Goal: Transaction & Acquisition: Subscribe to service/newsletter

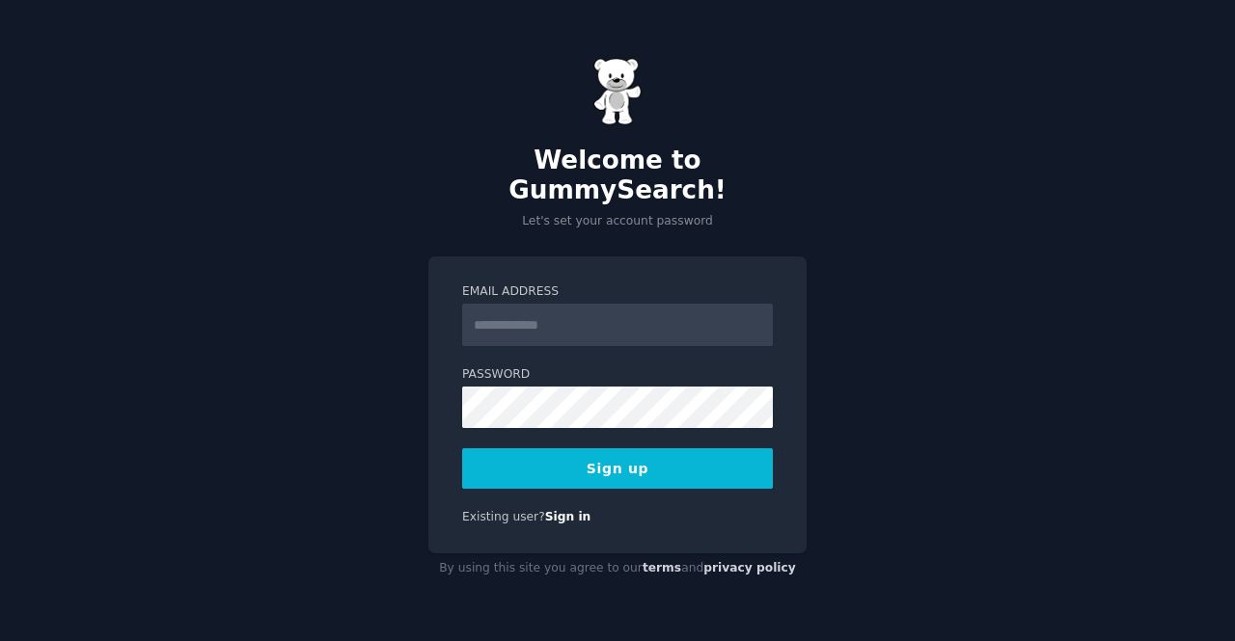
click at [511, 315] on input "Email Address" at bounding box center [617, 325] width 311 height 42
type input "**********"
click at [897, 202] on div "**********" at bounding box center [617, 320] width 1235 height 641
click at [653, 449] on button "Sign up" at bounding box center [617, 469] width 311 height 41
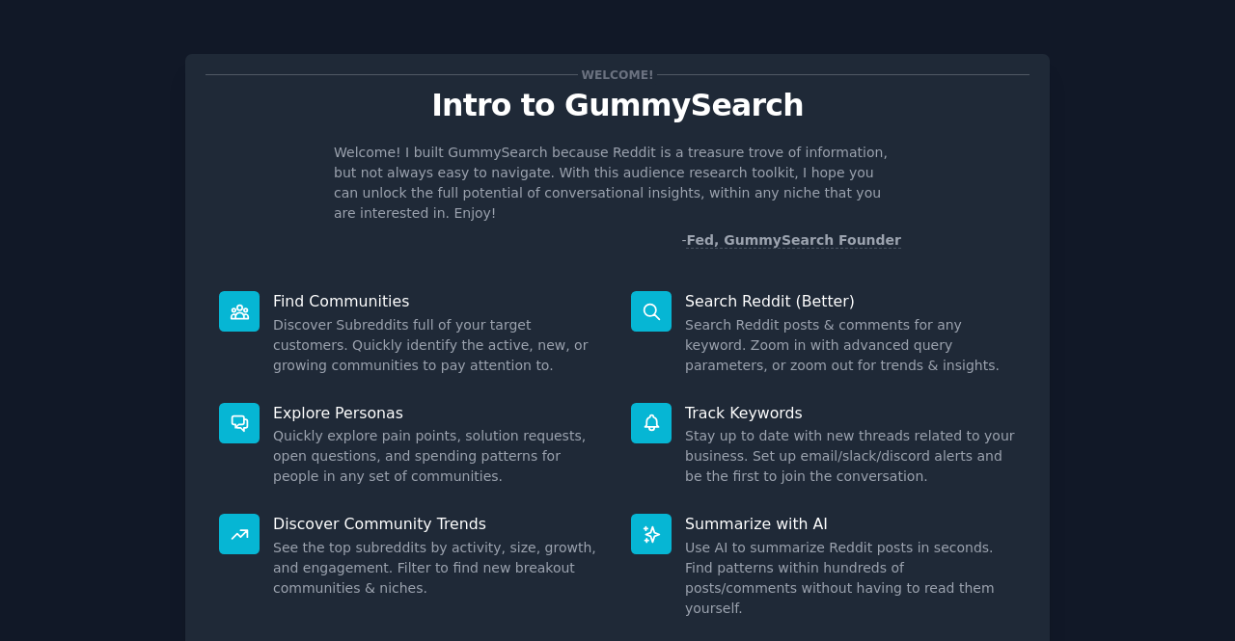
click at [289, 315] on dd "Discover Subreddits full of your target customers. Quickly identify the active,…" at bounding box center [438, 345] width 331 height 61
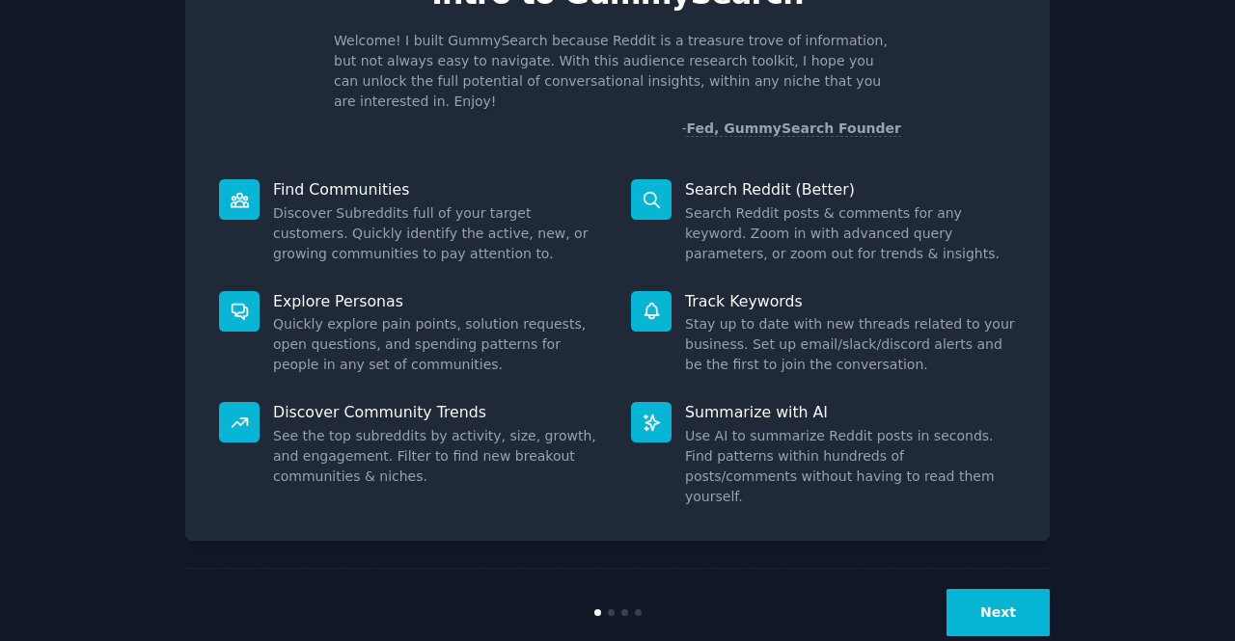
click at [1001, 589] on button "Next" at bounding box center [997, 612] width 103 height 47
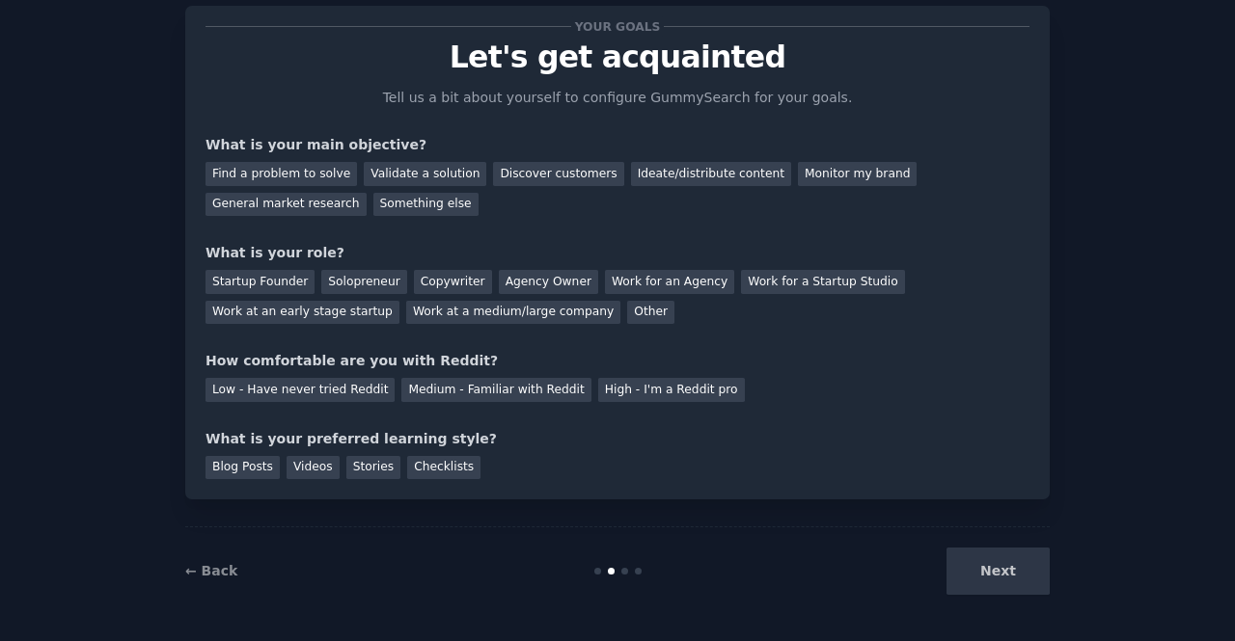
click at [995, 570] on div "Next" at bounding box center [905, 571] width 288 height 47
click at [322, 178] on div "Find a problem to solve" at bounding box center [280, 174] width 151 height 24
click at [367, 193] on div "General market research" at bounding box center [285, 205] width 161 height 24
click at [291, 169] on div "Find a problem to solve" at bounding box center [280, 174] width 151 height 24
click at [326, 286] on div "Solopreneur" at bounding box center [363, 282] width 85 height 24
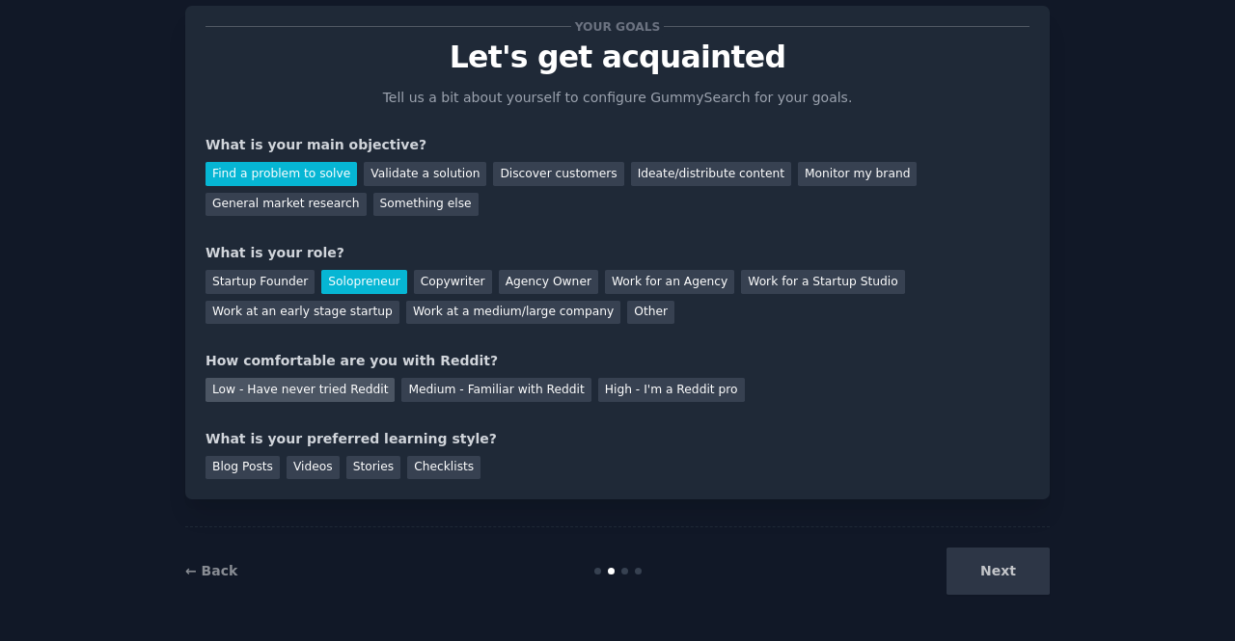
click at [232, 381] on div "Low - Have never tried Reddit" at bounding box center [299, 390] width 189 height 24
drag, startPoint x: 981, startPoint y: 597, endPoint x: 980, endPoint y: 571, distance: 26.1
click at [980, 571] on div "← Back Next" at bounding box center [617, 571] width 864 height 89
click at [980, 571] on div "Next" at bounding box center [905, 571] width 288 height 47
click at [237, 456] on div "Blog Posts" at bounding box center [242, 468] width 74 height 24
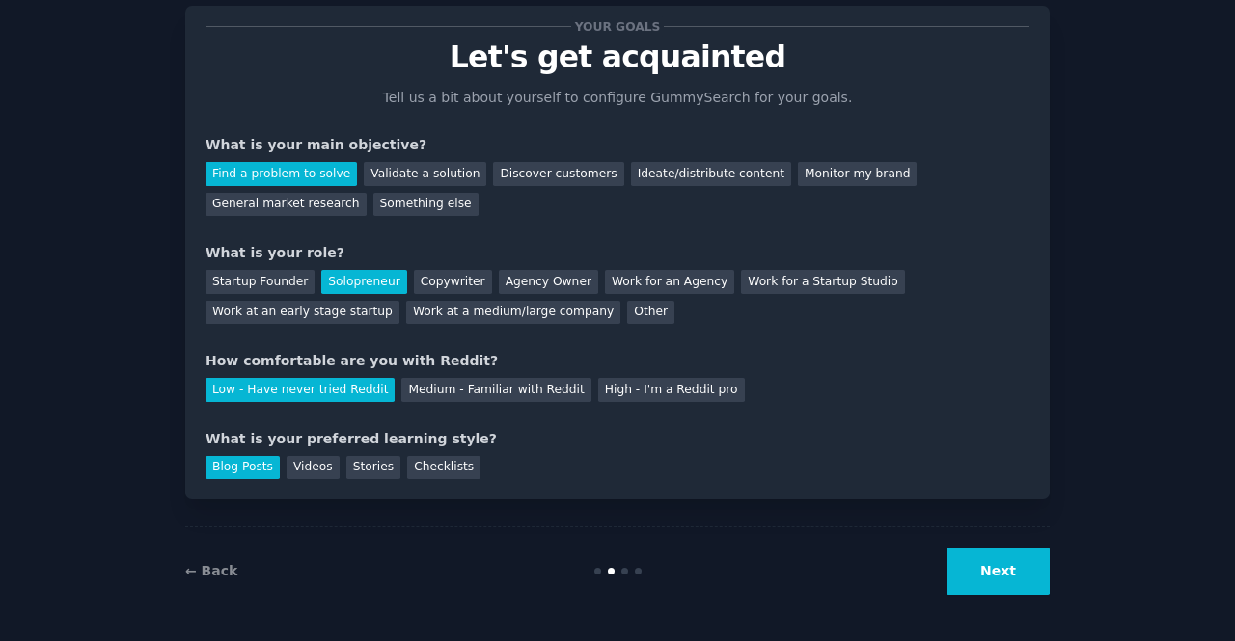
click at [1000, 561] on button "Next" at bounding box center [997, 571] width 103 height 47
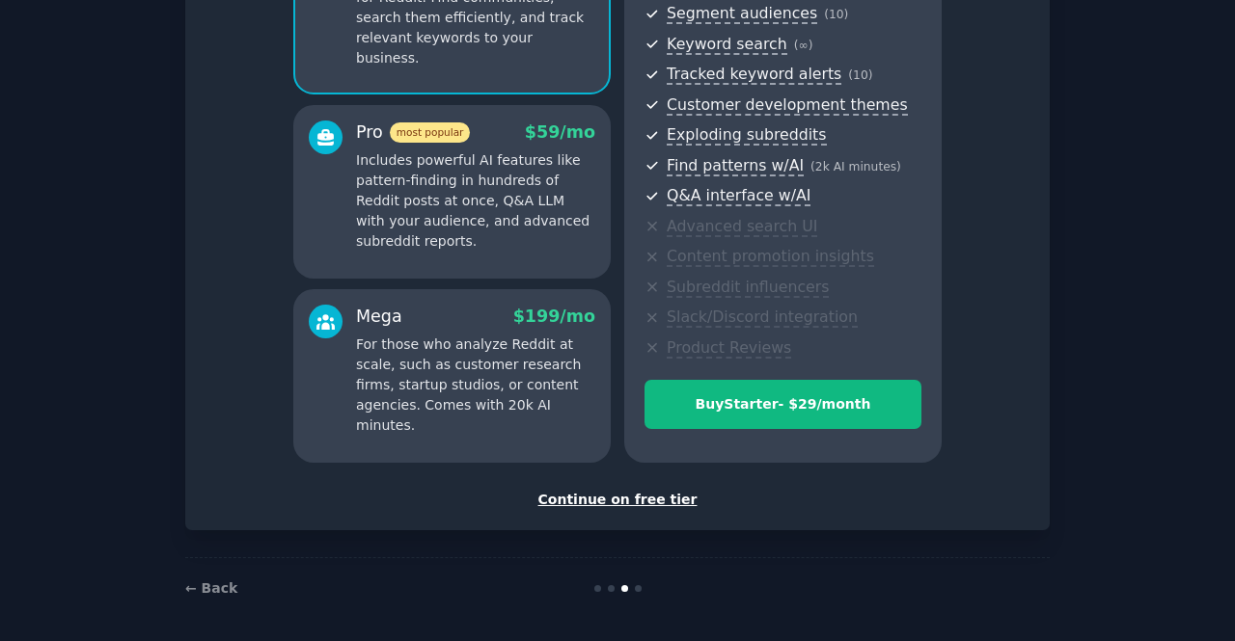
scroll to position [255, 0]
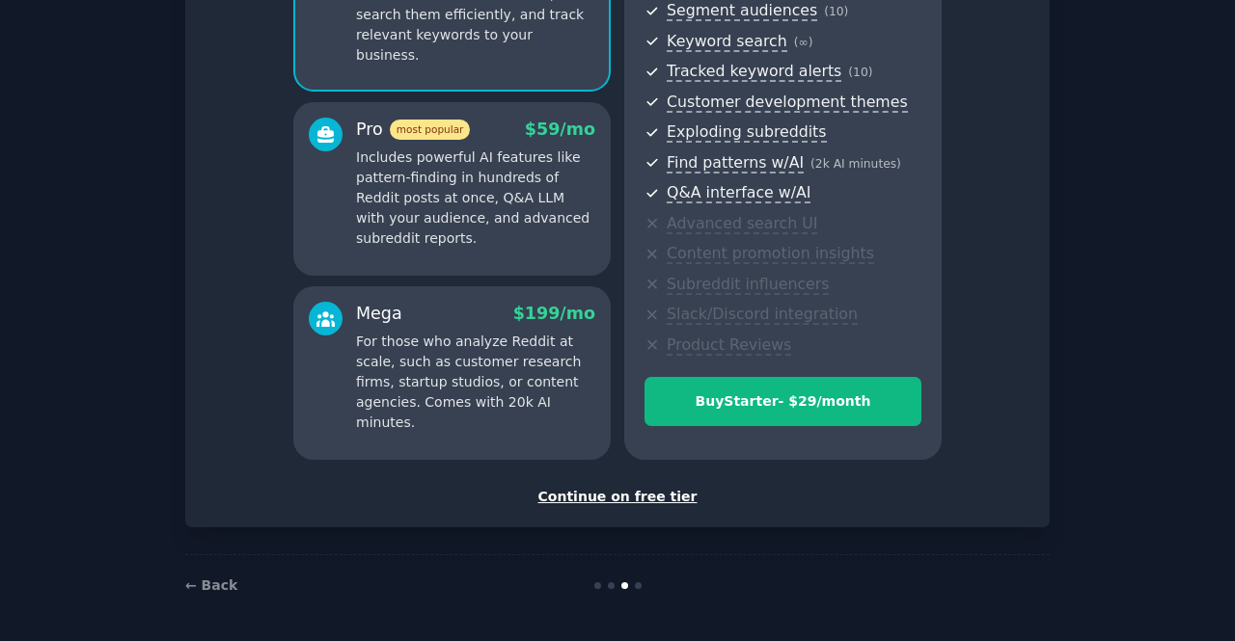
click at [598, 493] on div "Continue on free tier" at bounding box center [617, 497] width 824 height 20
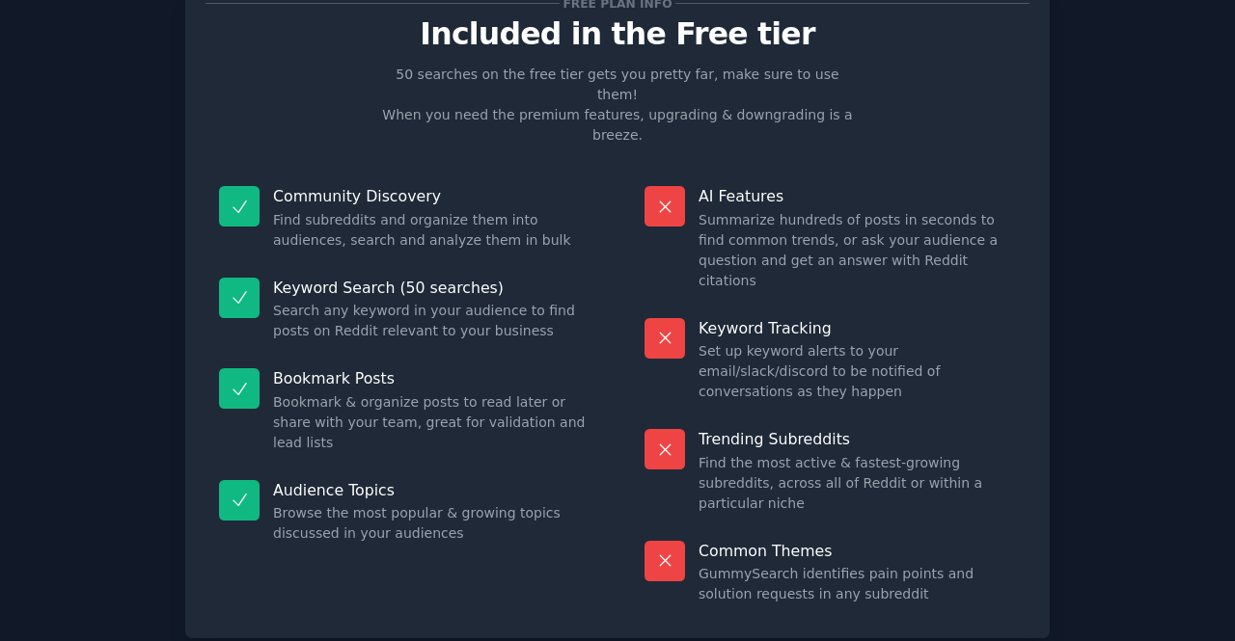
scroll to position [70, 0]
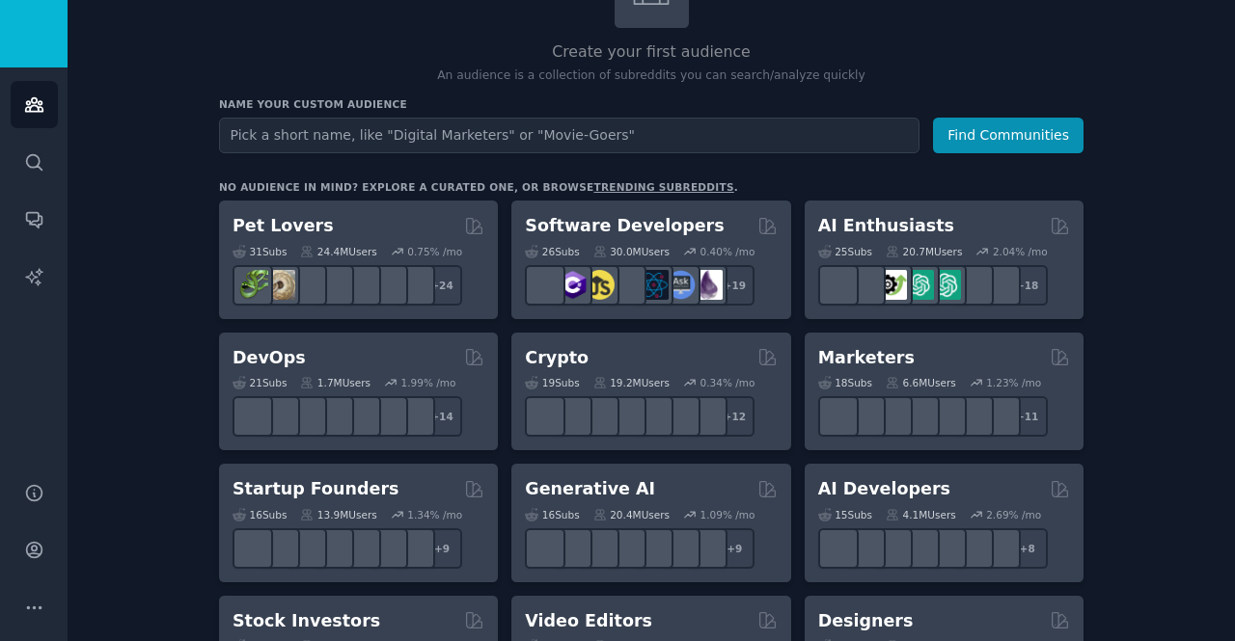
scroll to position [162, 0]
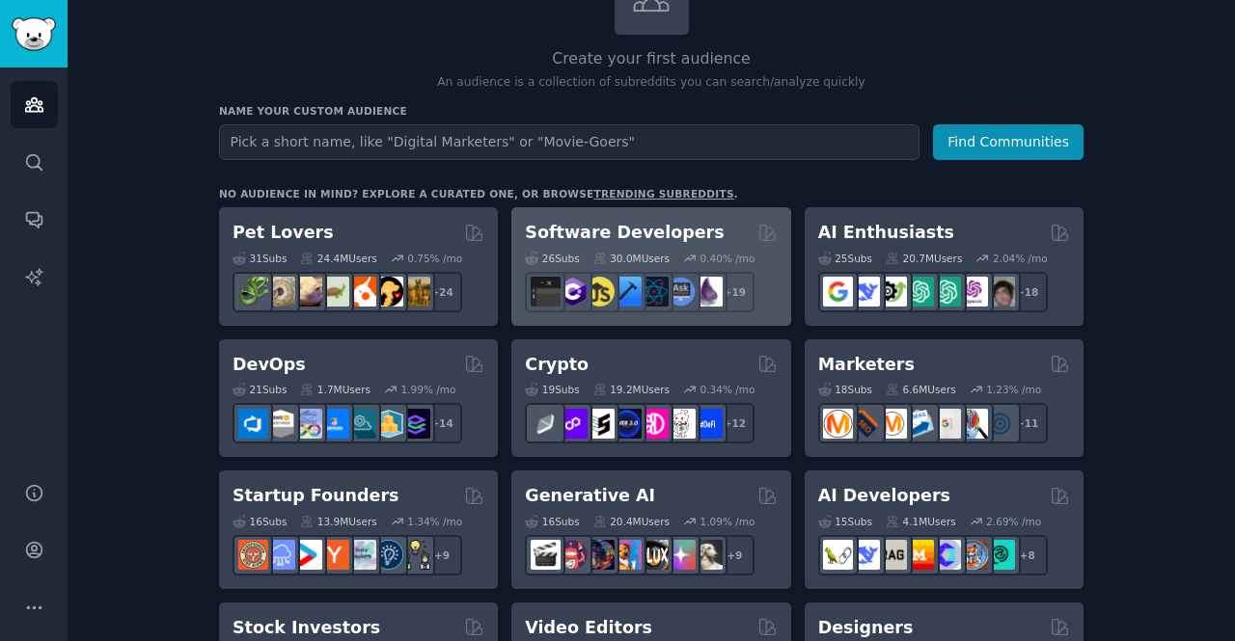
click at [679, 236] on h2 "Software Developers" at bounding box center [624, 233] width 199 height 24
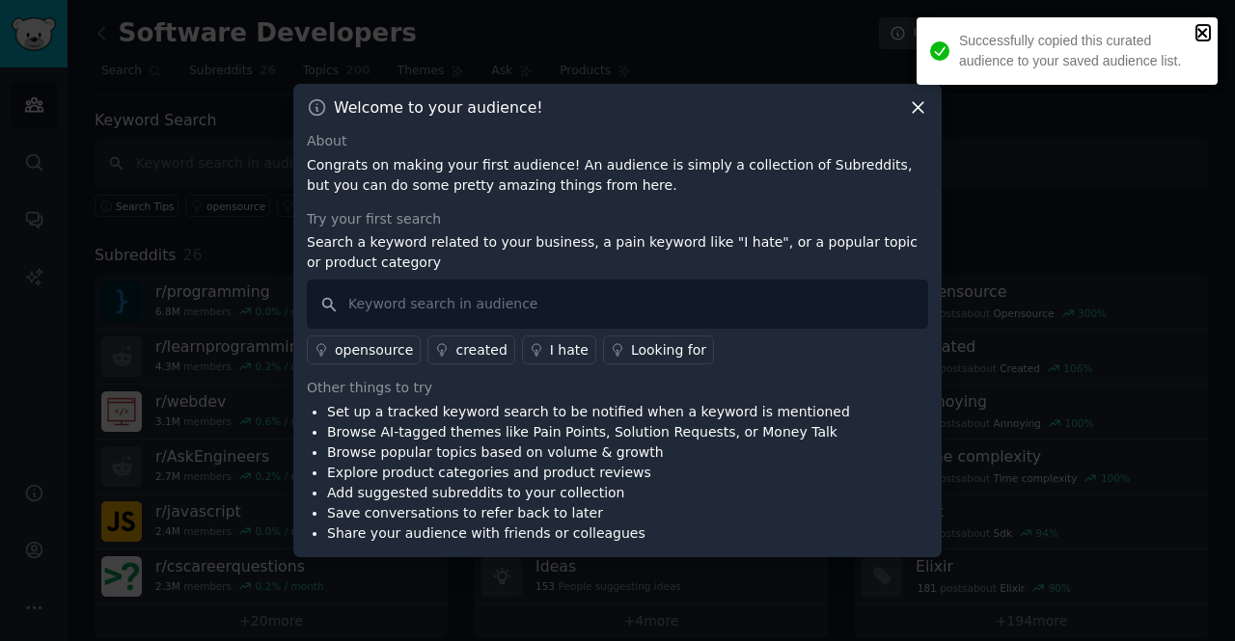
click at [1202, 28] on icon "close" at bounding box center [1203, 32] width 14 height 15
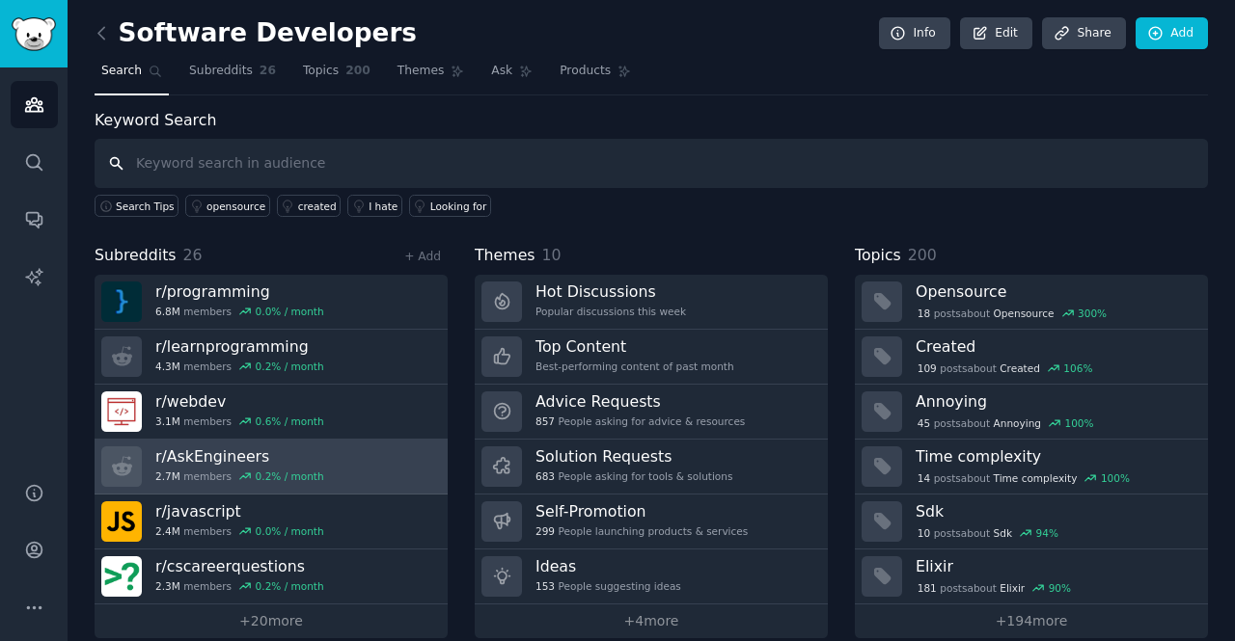
scroll to position [19, 0]
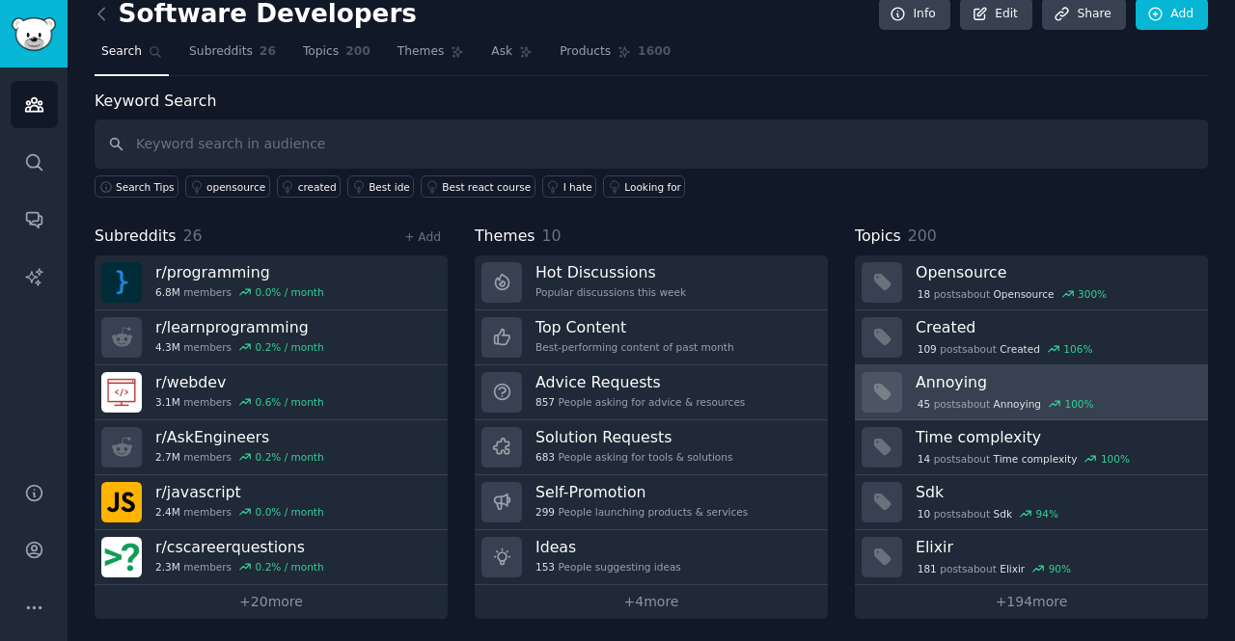
click at [1111, 393] on div "45 post s about Annoying 100 %" at bounding box center [1054, 403] width 279 height 20
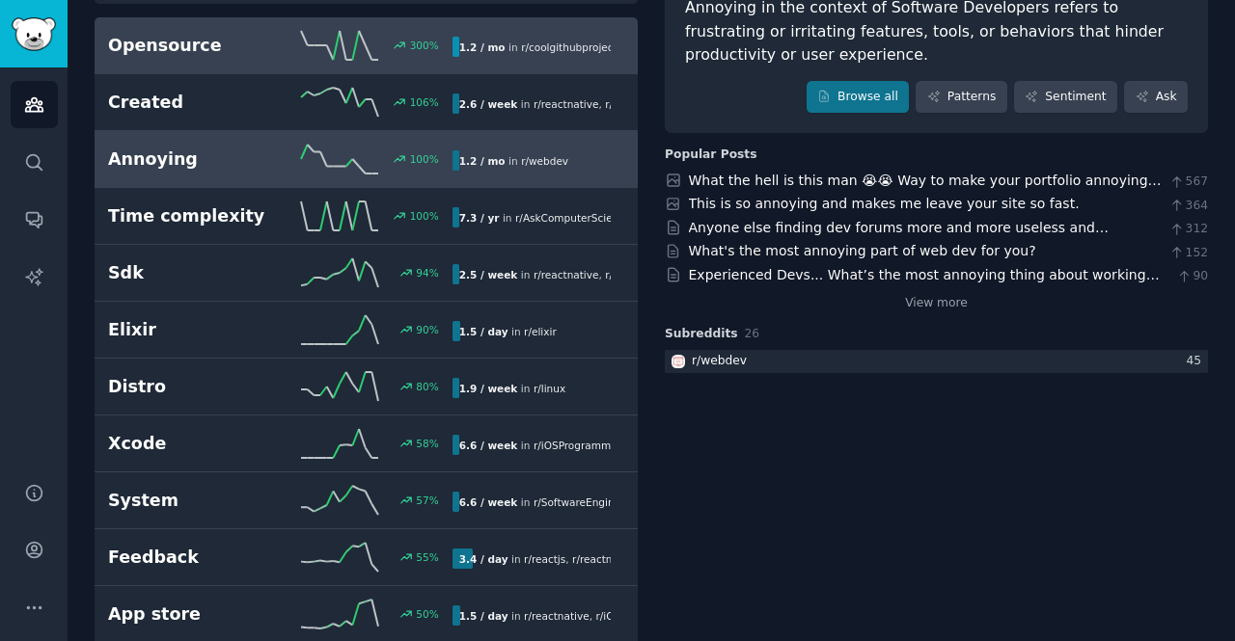
scroll to position [185, 0]
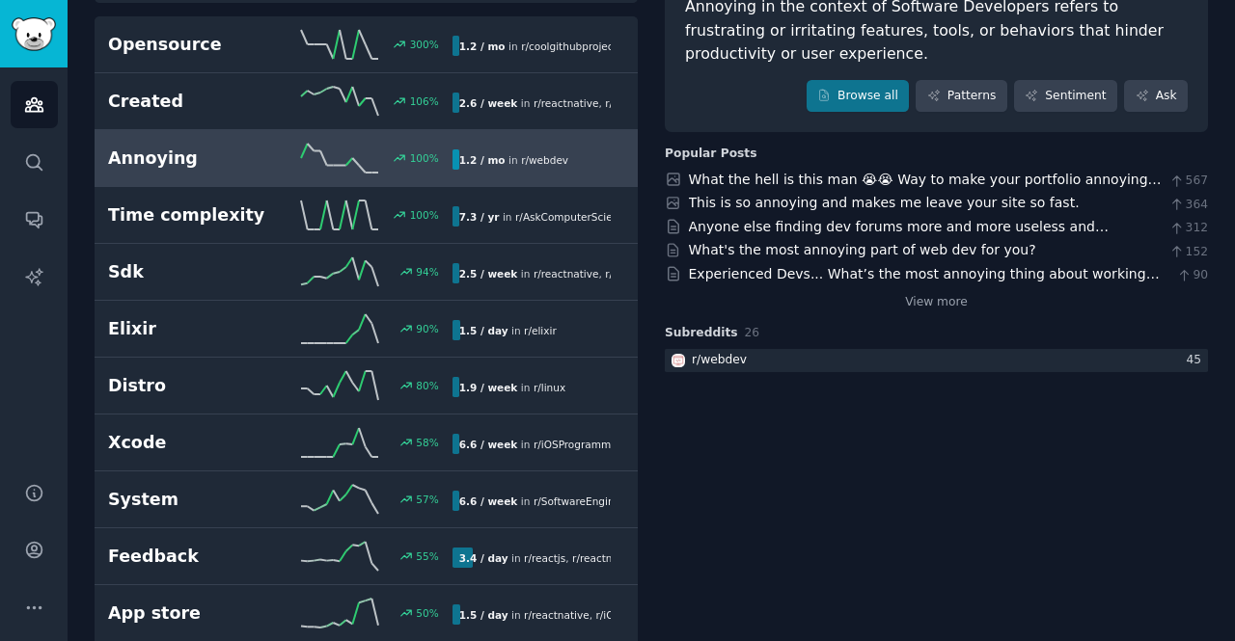
click at [202, 165] on h2 "Annoying" at bounding box center [194, 159] width 172 height 24
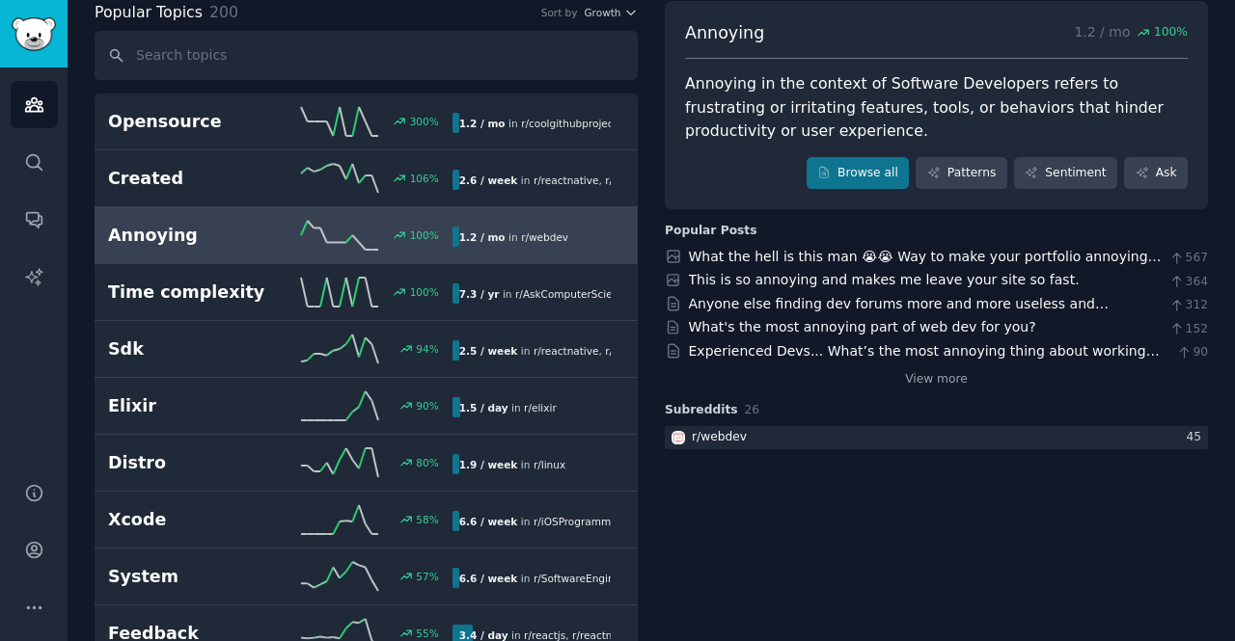
scroll to position [0, 0]
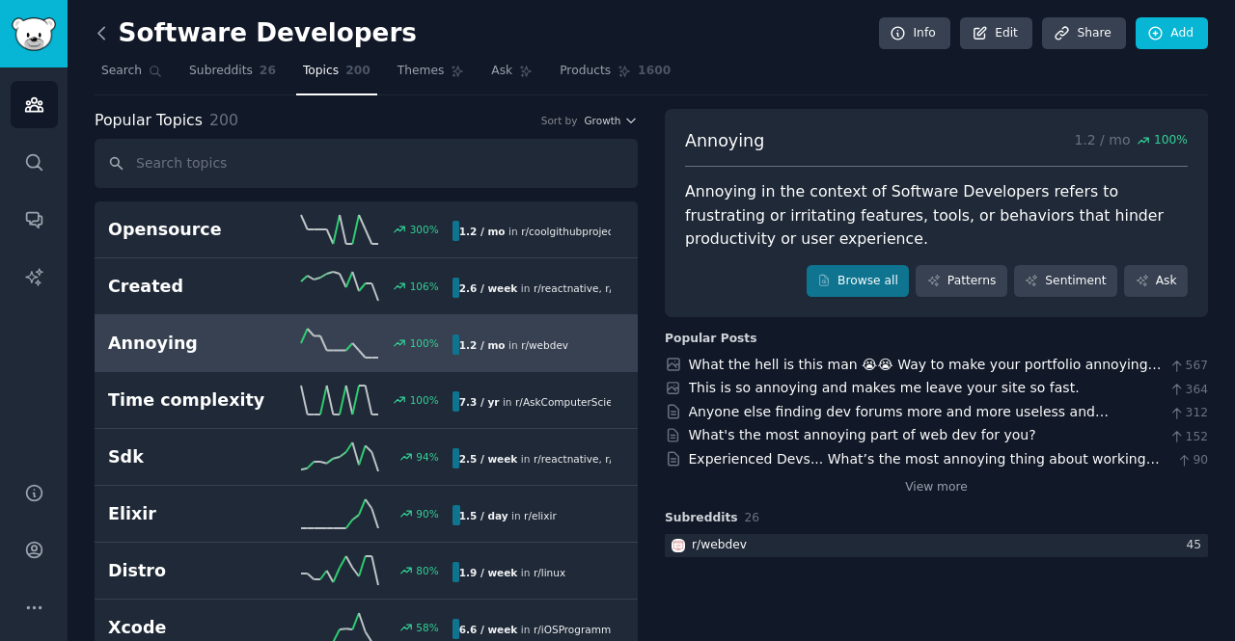
click at [105, 35] on icon at bounding box center [102, 33] width 20 height 20
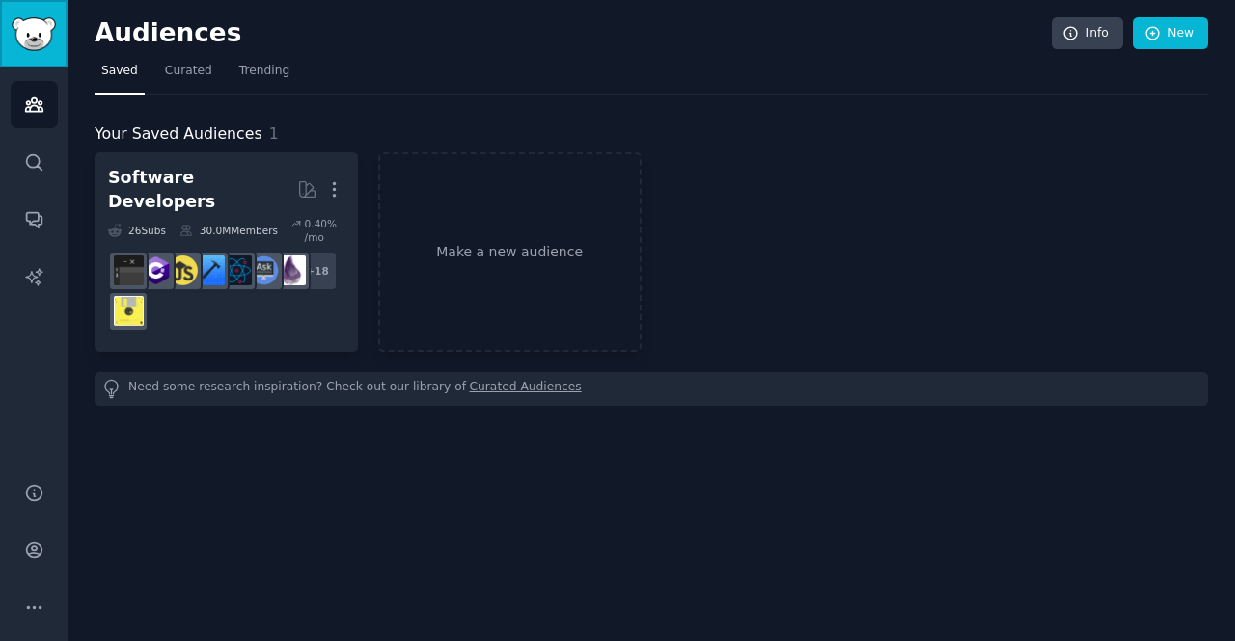
click at [33, 41] on img "Sidebar" at bounding box center [34, 34] width 44 height 34
click at [44, 184] on link "Search" at bounding box center [34, 162] width 47 height 47
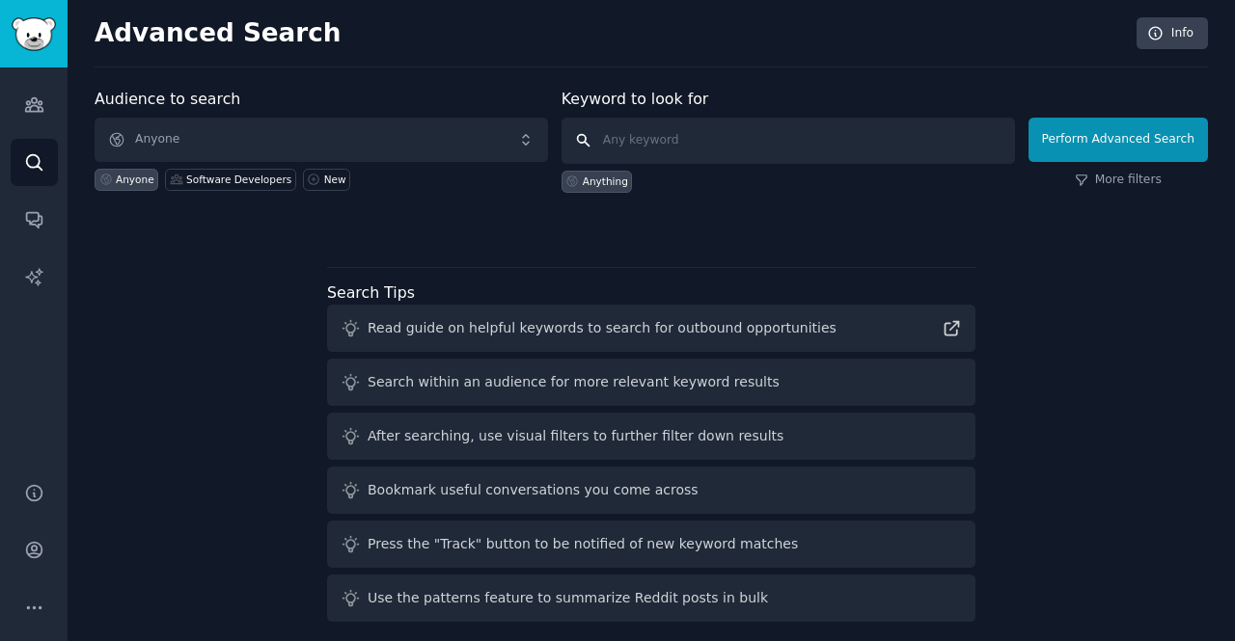
click at [697, 136] on input "text" at bounding box center [787, 141] width 453 height 46
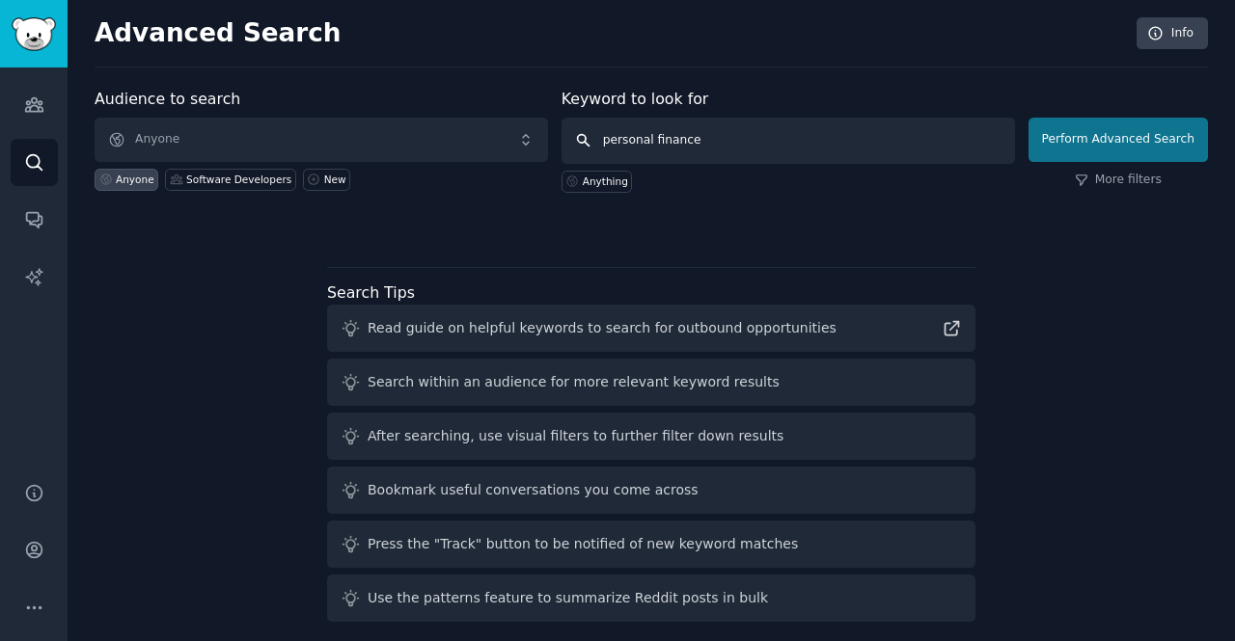
type input "personal finance"
click at [1126, 136] on button "Perform Advanced Search" at bounding box center [1117, 140] width 179 height 44
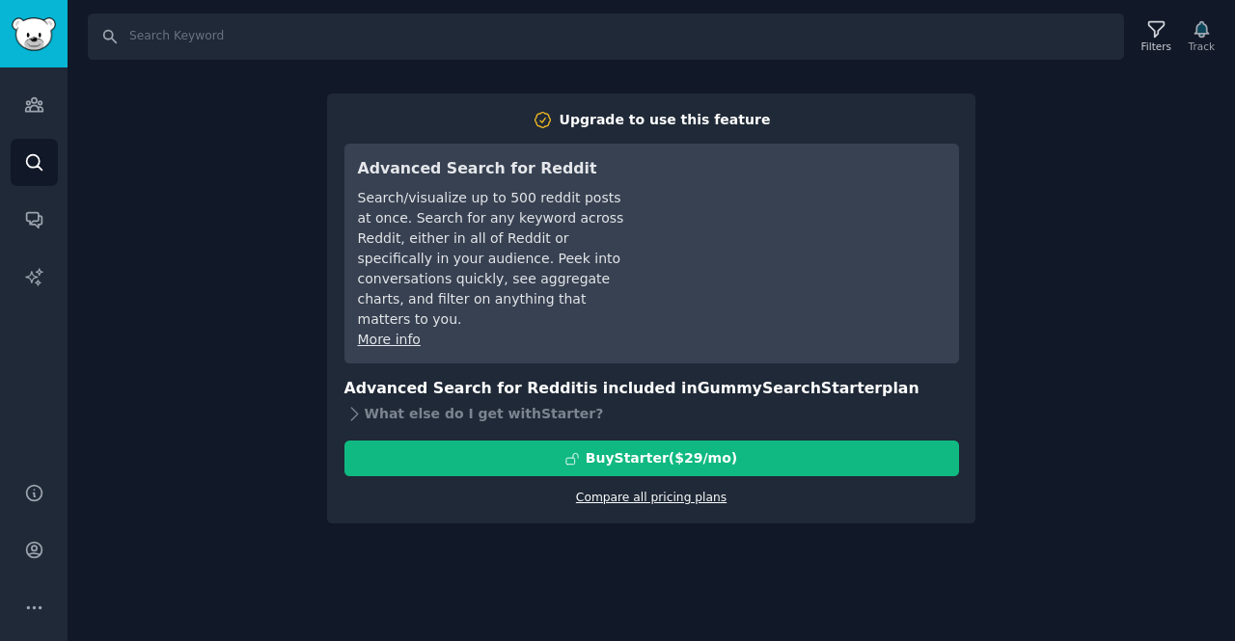
click at [642, 491] on link "Compare all pricing plans" at bounding box center [651, 498] width 150 height 14
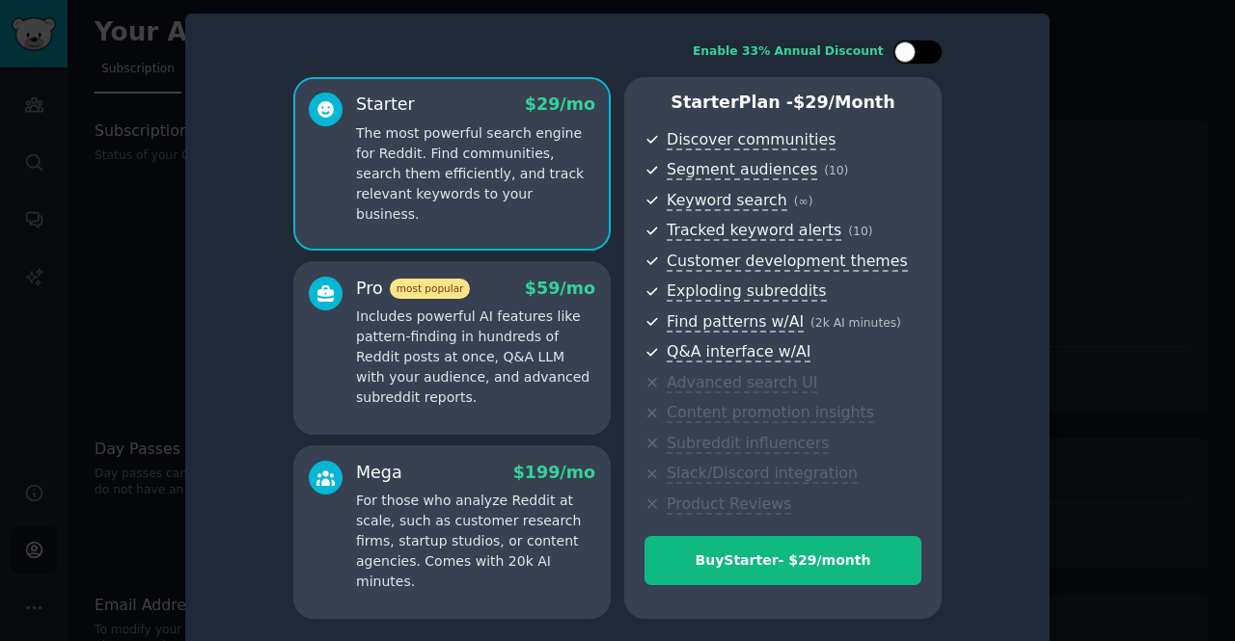
click at [922, 48] on div at bounding box center [927, 52] width 10 height 10
checkbox input "true"
click at [1017, 194] on div "Enable 33% Annual Discount Starter $ 29 $ 19 /mo The most powerful search engin…" at bounding box center [617, 330] width 837 height 606
click at [1077, 138] on div at bounding box center [617, 320] width 1235 height 641
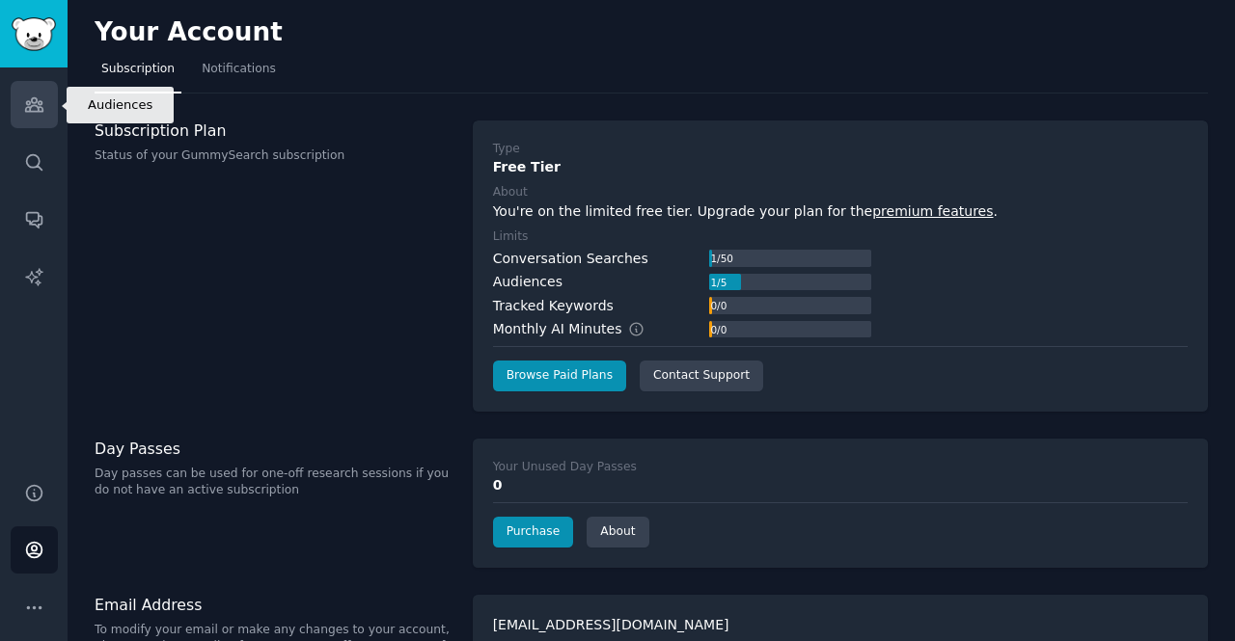
click at [33, 103] on icon "Sidebar" at bounding box center [33, 105] width 17 height 14
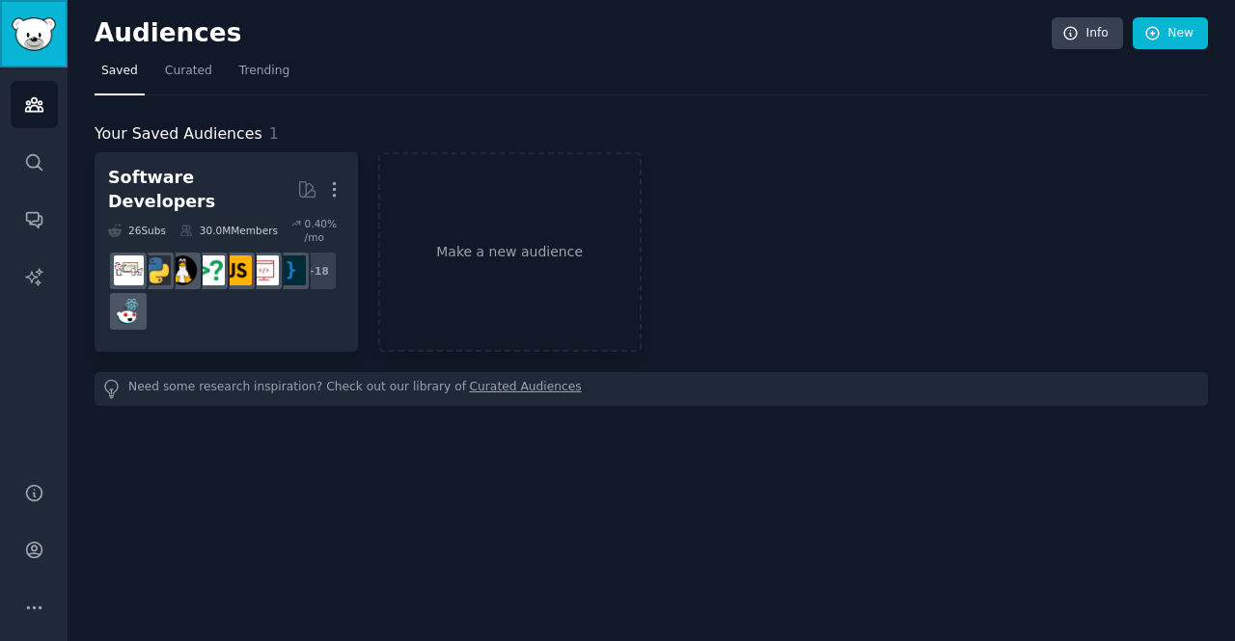
click at [27, 45] on img "Sidebar" at bounding box center [34, 34] width 44 height 34
